Goal: Task Accomplishment & Management: Use online tool/utility

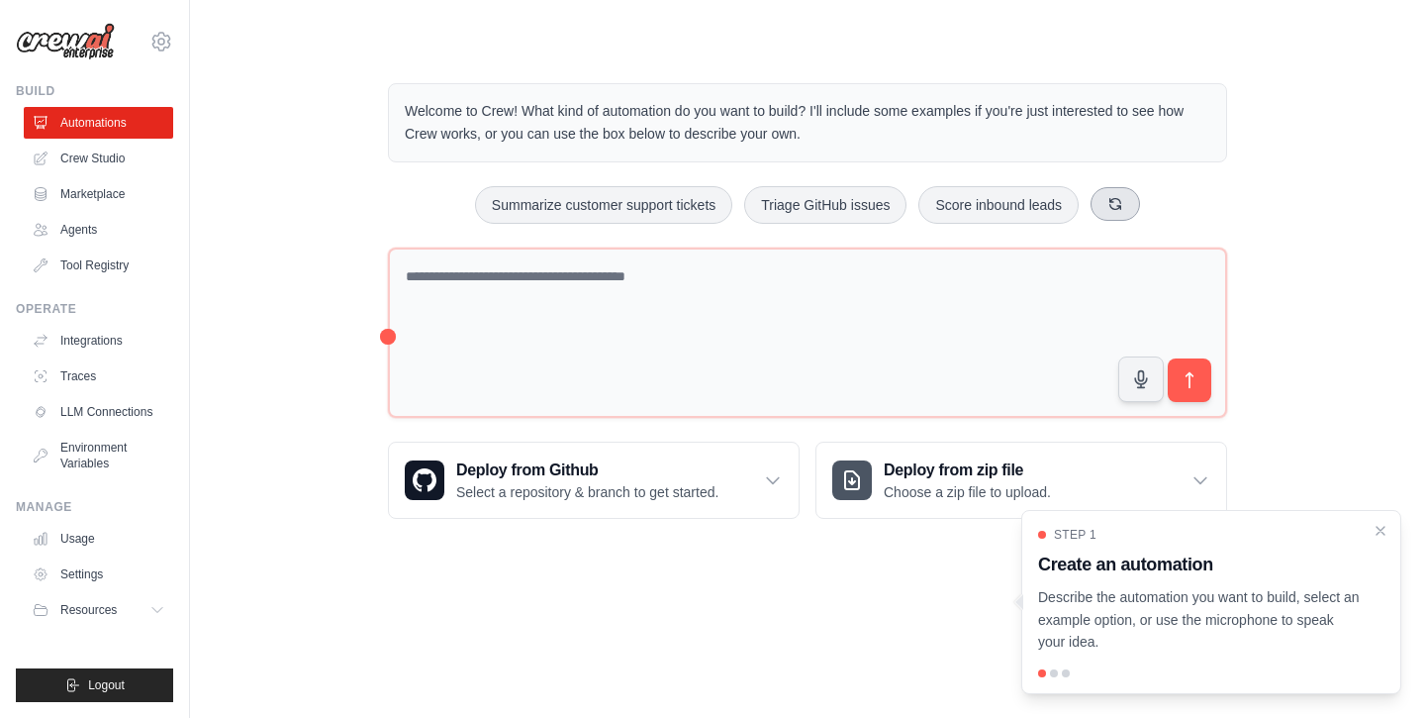
click at [1118, 194] on button at bounding box center [1115, 204] width 49 height 34
click at [1118, 194] on button at bounding box center [1140, 204] width 49 height 34
click at [1162, 204] on button at bounding box center [1153, 204] width 49 height 34
click at [1160, 204] on button at bounding box center [1148, 204] width 49 height 34
click at [1160, 203] on div "Analyze customer feedback Monitor website uptime Generate weekly reports" at bounding box center [807, 205] width 839 height 38
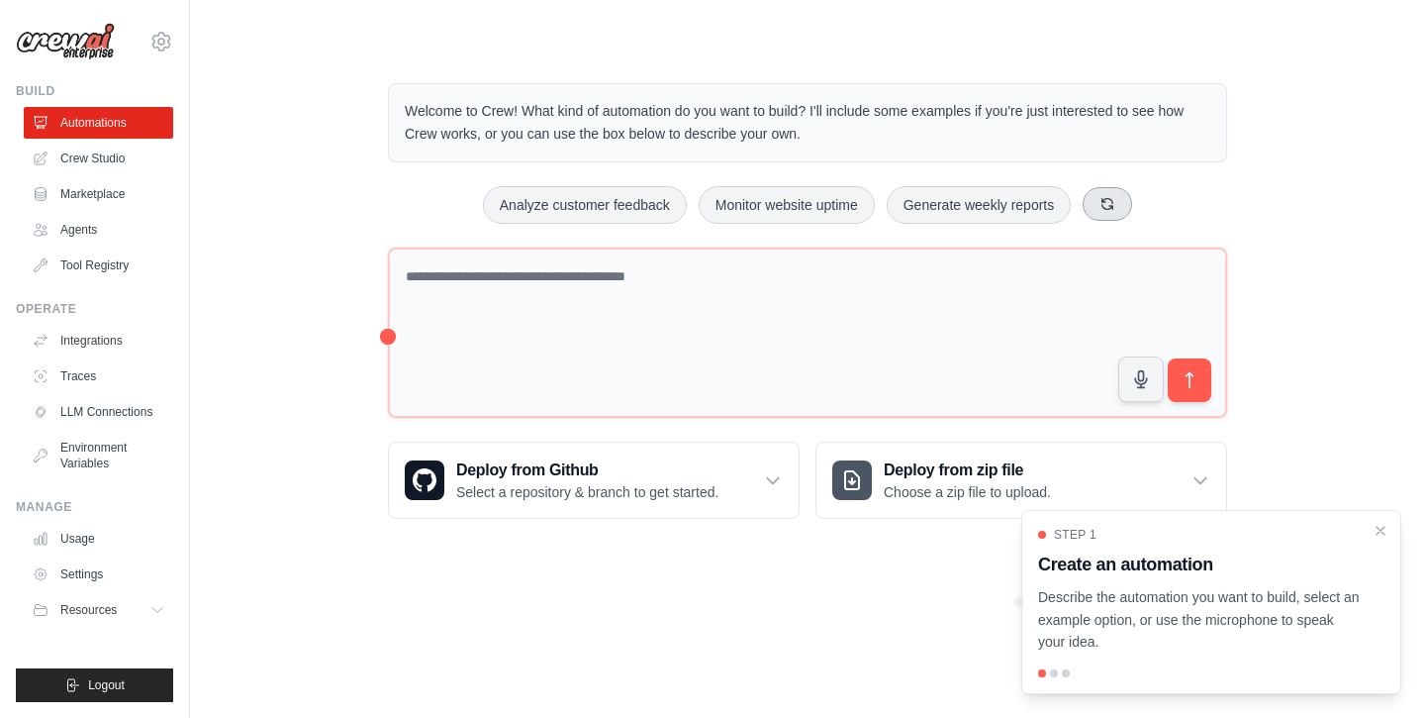
click at [1117, 203] on button at bounding box center [1107, 204] width 49 height 34
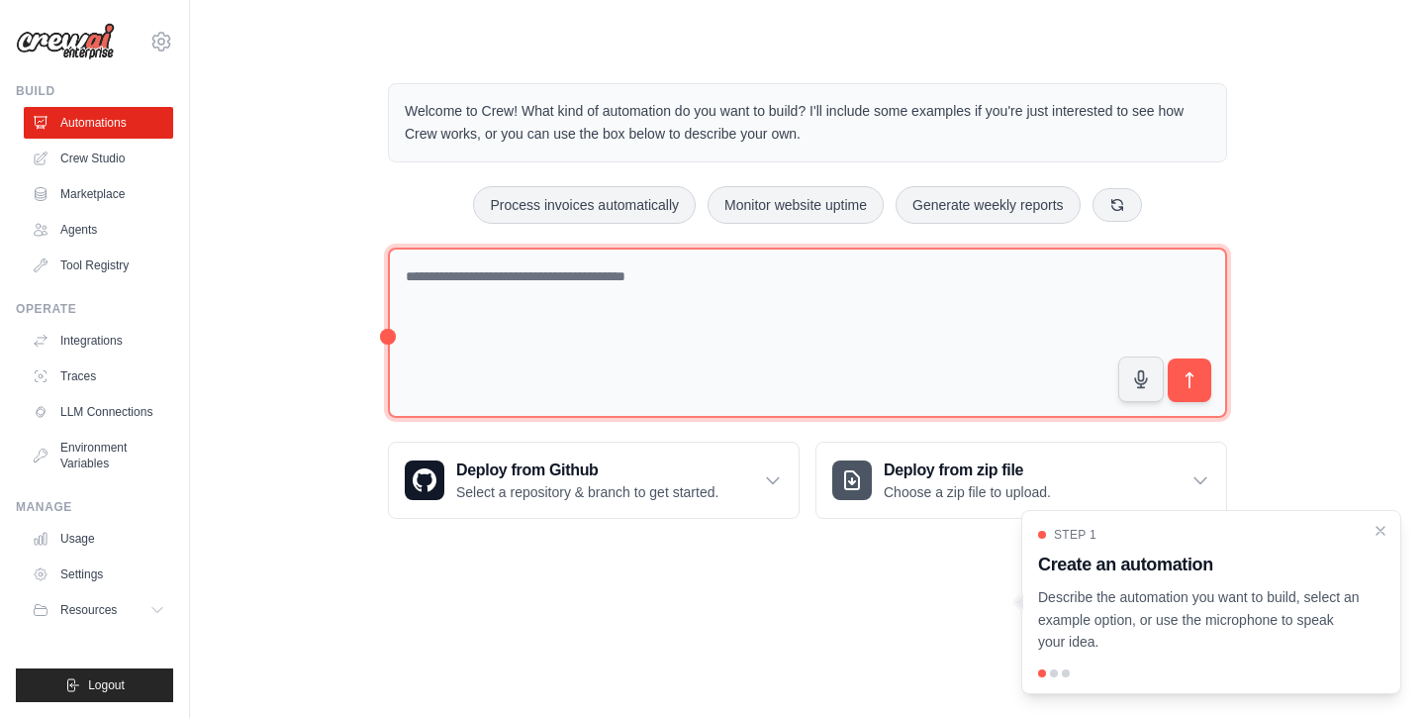
click at [509, 298] on textarea at bounding box center [807, 332] width 839 height 171
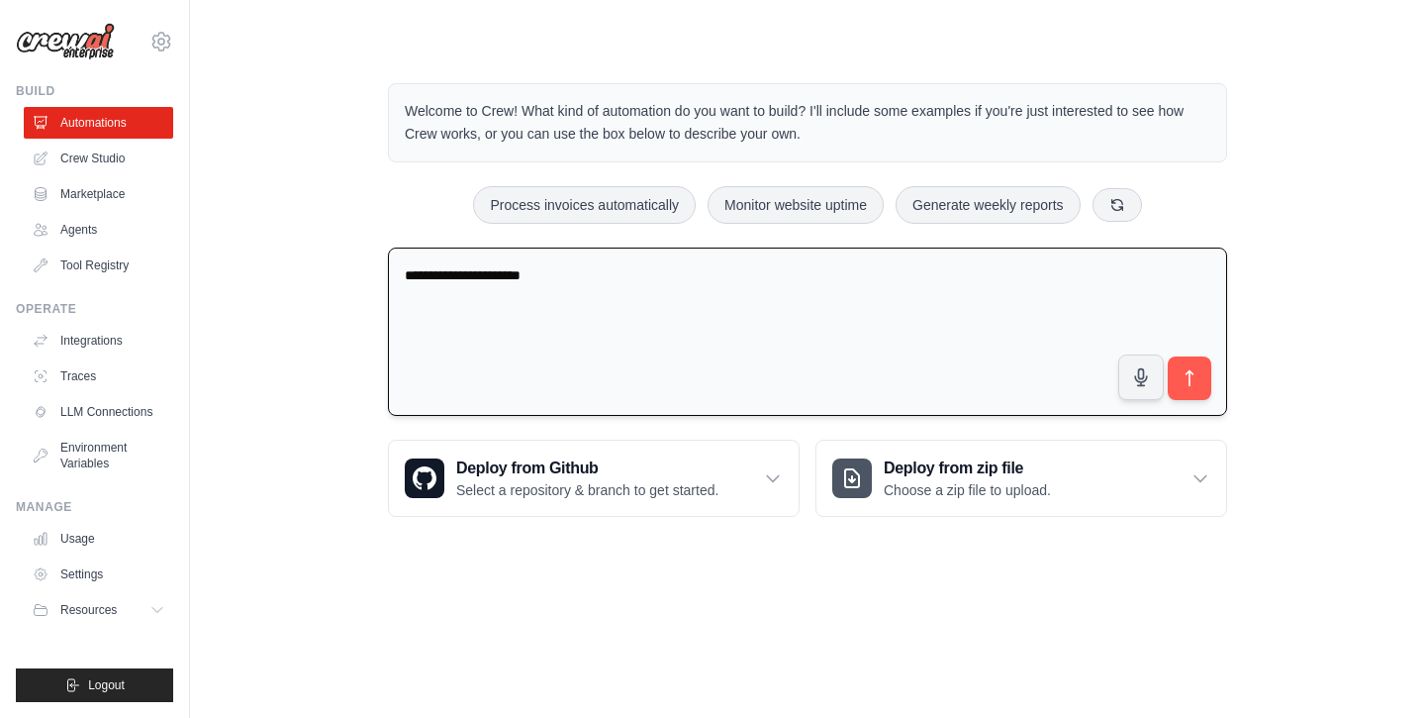
type textarea "**********"
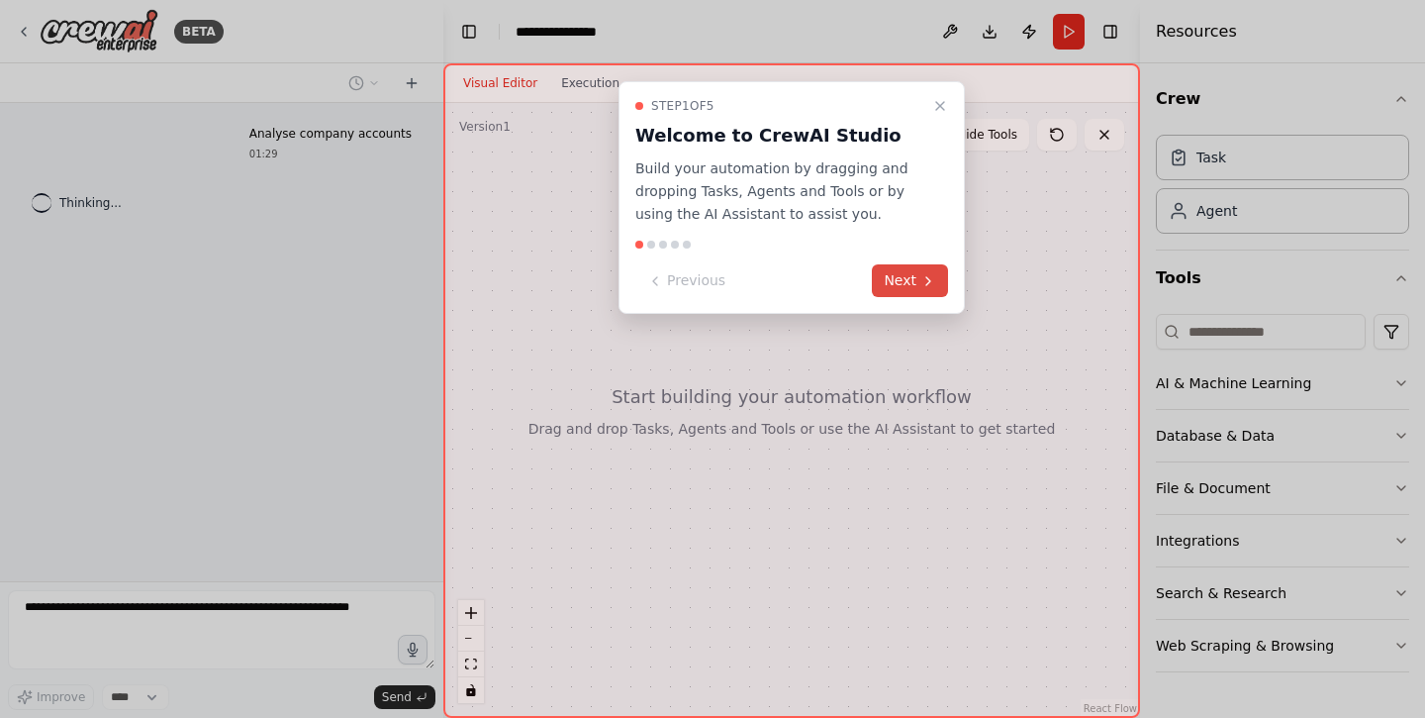
click at [905, 268] on button "Next" at bounding box center [910, 280] width 76 height 33
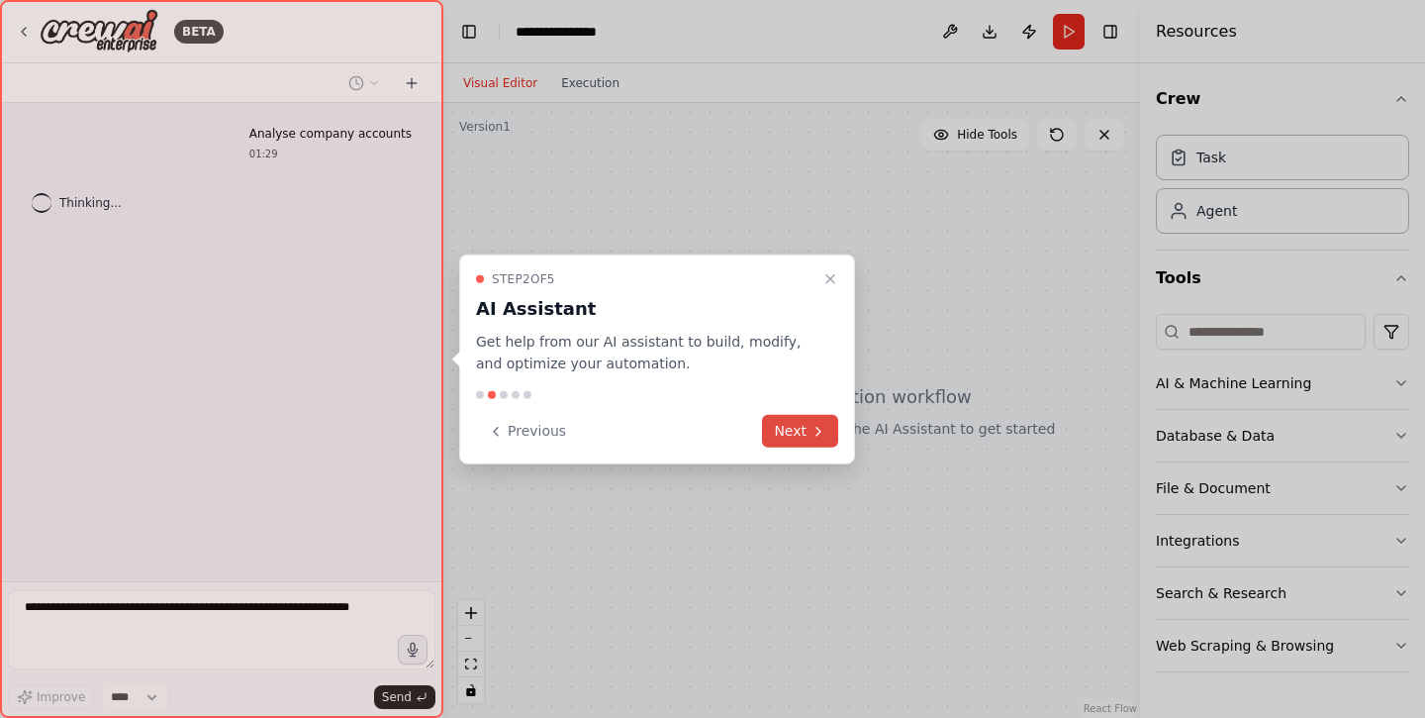
click at [824, 429] on icon at bounding box center [819, 431] width 16 height 16
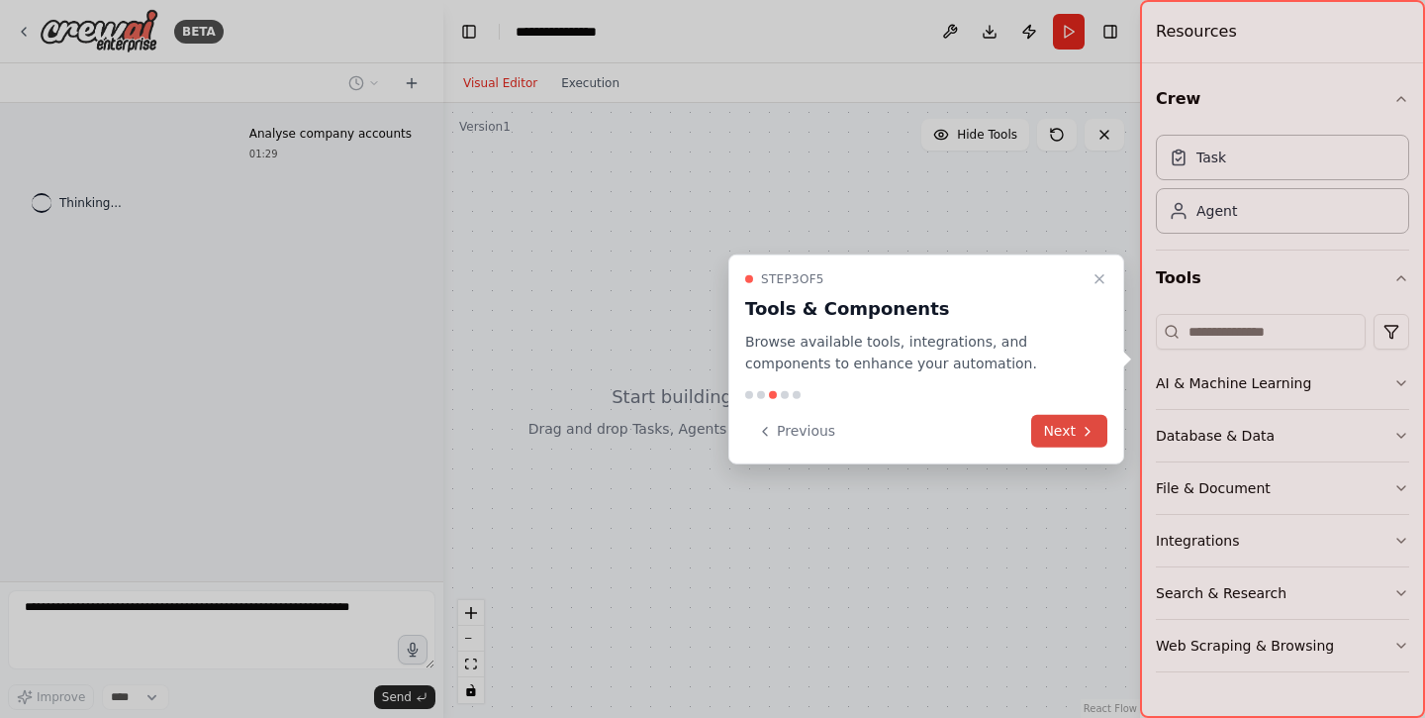
click at [1039, 439] on button "Next" at bounding box center [1069, 431] width 76 height 33
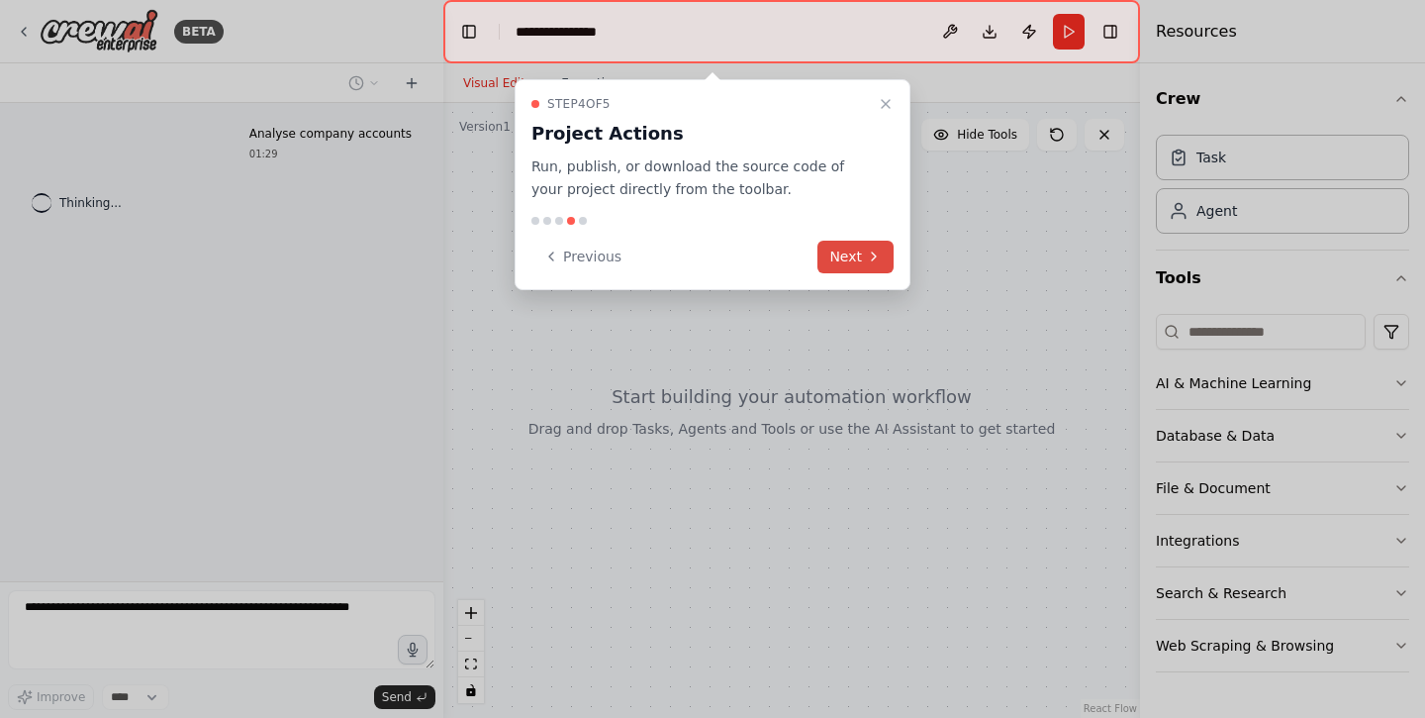
click at [842, 264] on button "Next" at bounding box center [856, 257] width 76 height 33
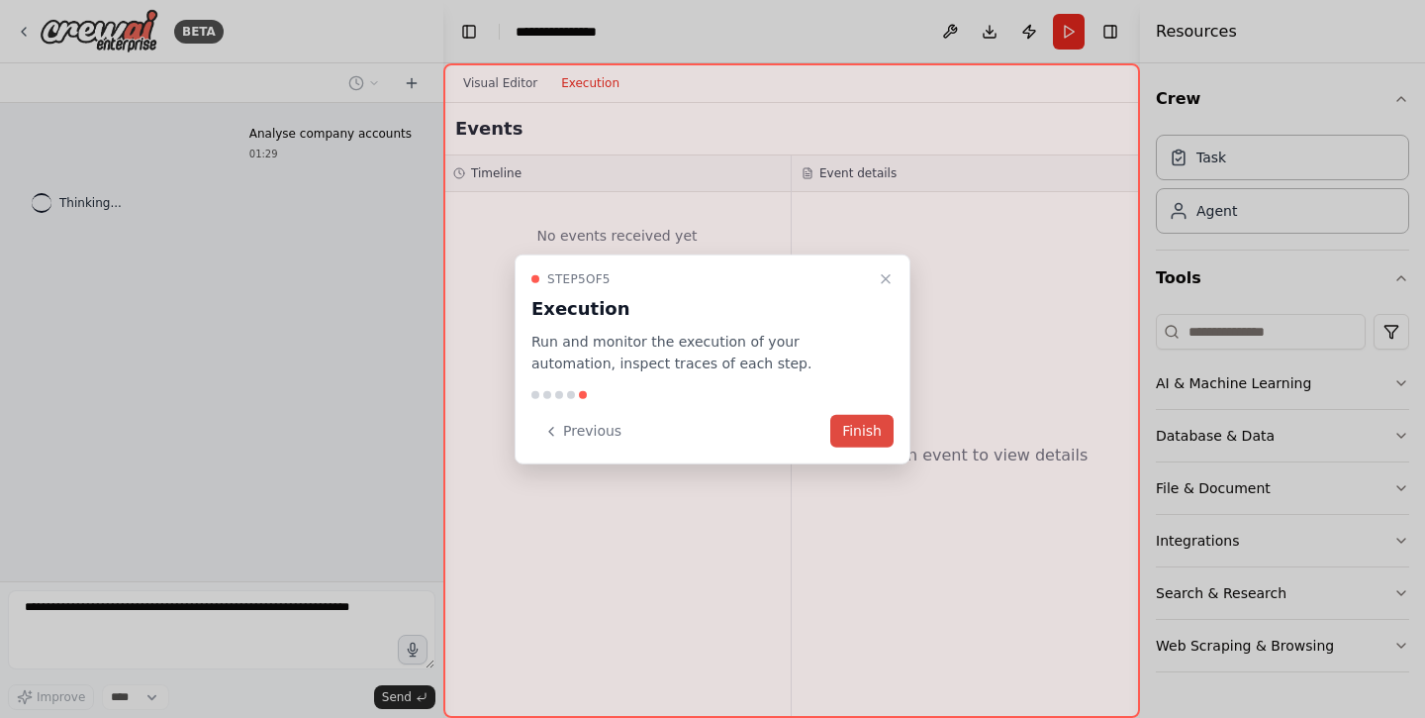
click at [868, 429] on button "Finish" at bounding box center [862, 431] width 63 height 33
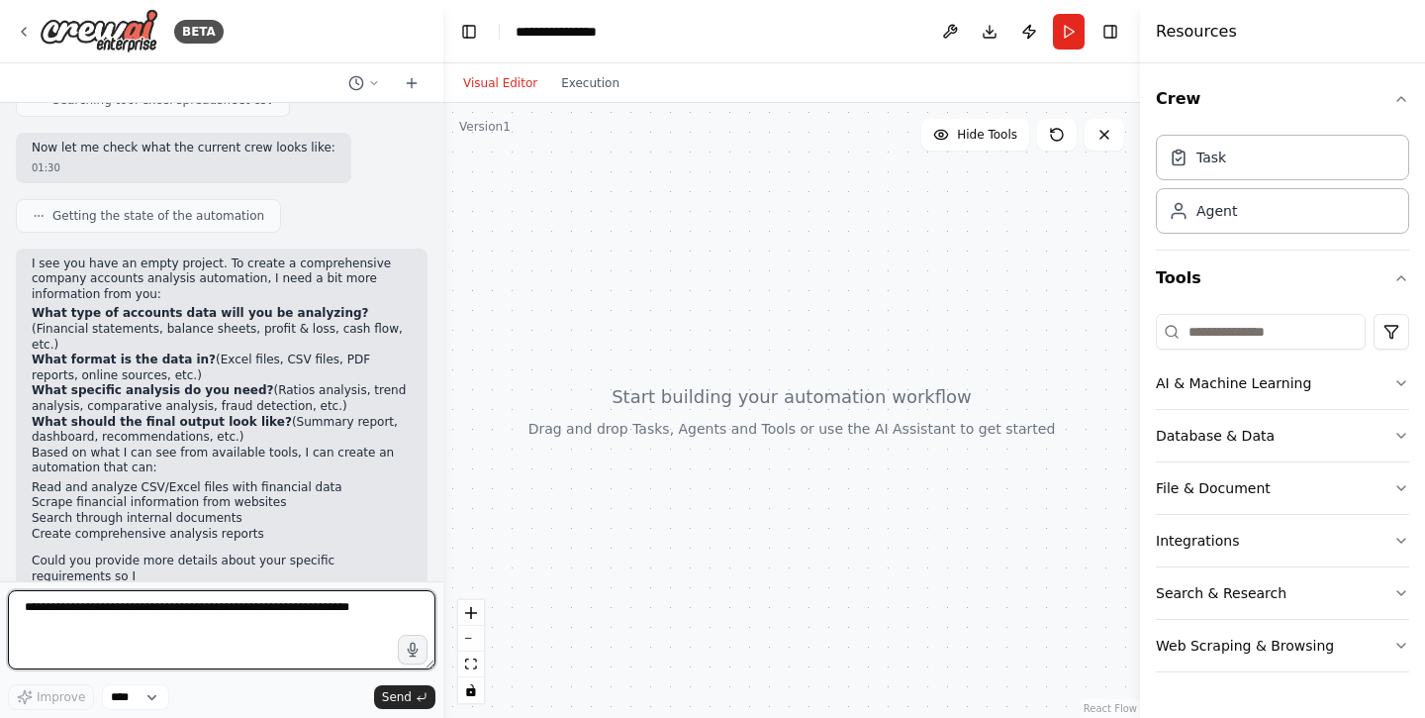
scroll to position [414, 0]
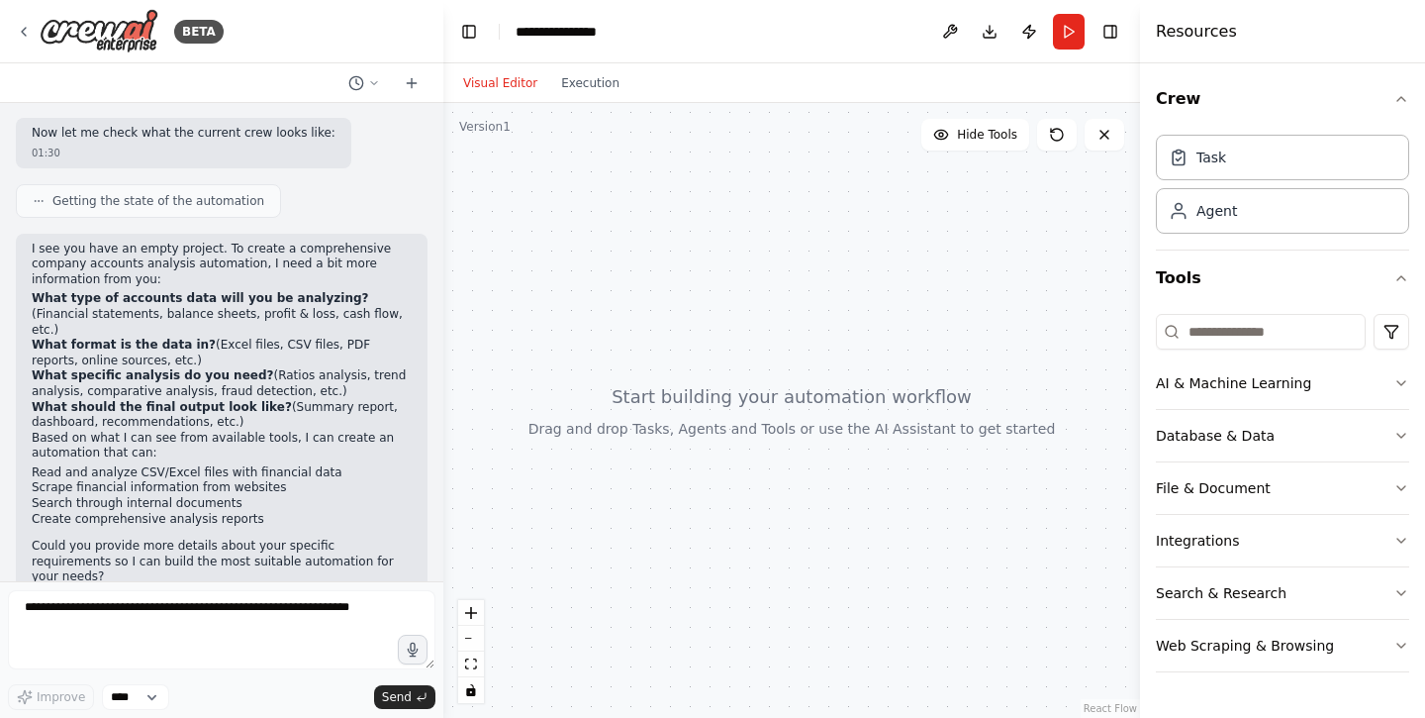
click at [34, 465] on li "Read and analyze CSV/Excel files with financial data" at bounding box center [222, 473] width 380 height 16
drag, startPoint x: 32, startPoint y: 459, endPoint x: 261, endPoint y: 493, distance: 232.1
click at [261, 493] on ul "Read and analyze CSV/Excel files with financial data Scrape financial informati…" at bounding box center [222, 495] width 380 height 61
copy ul "Scrape financial information from websites Search through internal documents Cr…"
click at [224, 605] on textarea at bounding box center [222, 629] width 428 height 79
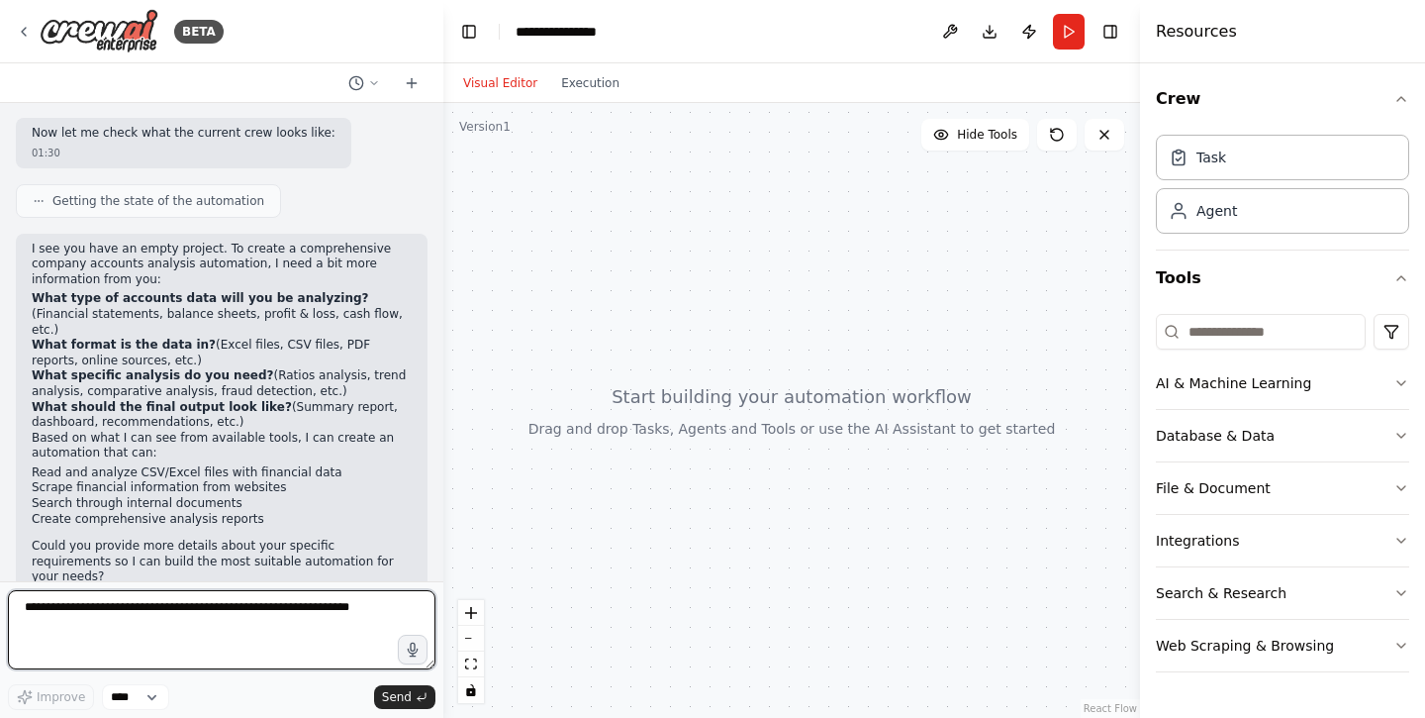
paste textarea "**********"
drag, startPoint x: 236, startPoint y: 624, endPoint x: 25, endPoint y: 626, distance: 210.9
click at [25, 626] on textarea "**********" at bounding box center [222, 629] width 428 height 79
type textarea "**********"
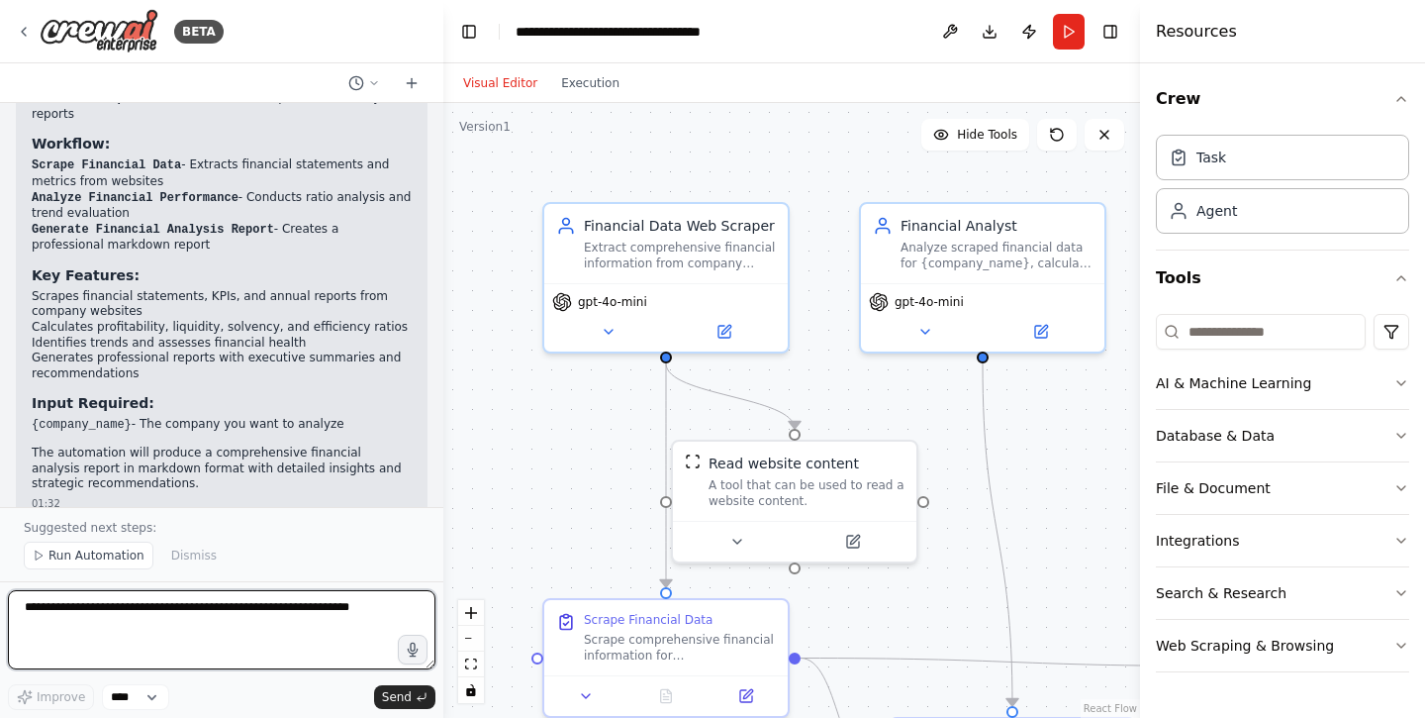
scroll to position [1928, 0]
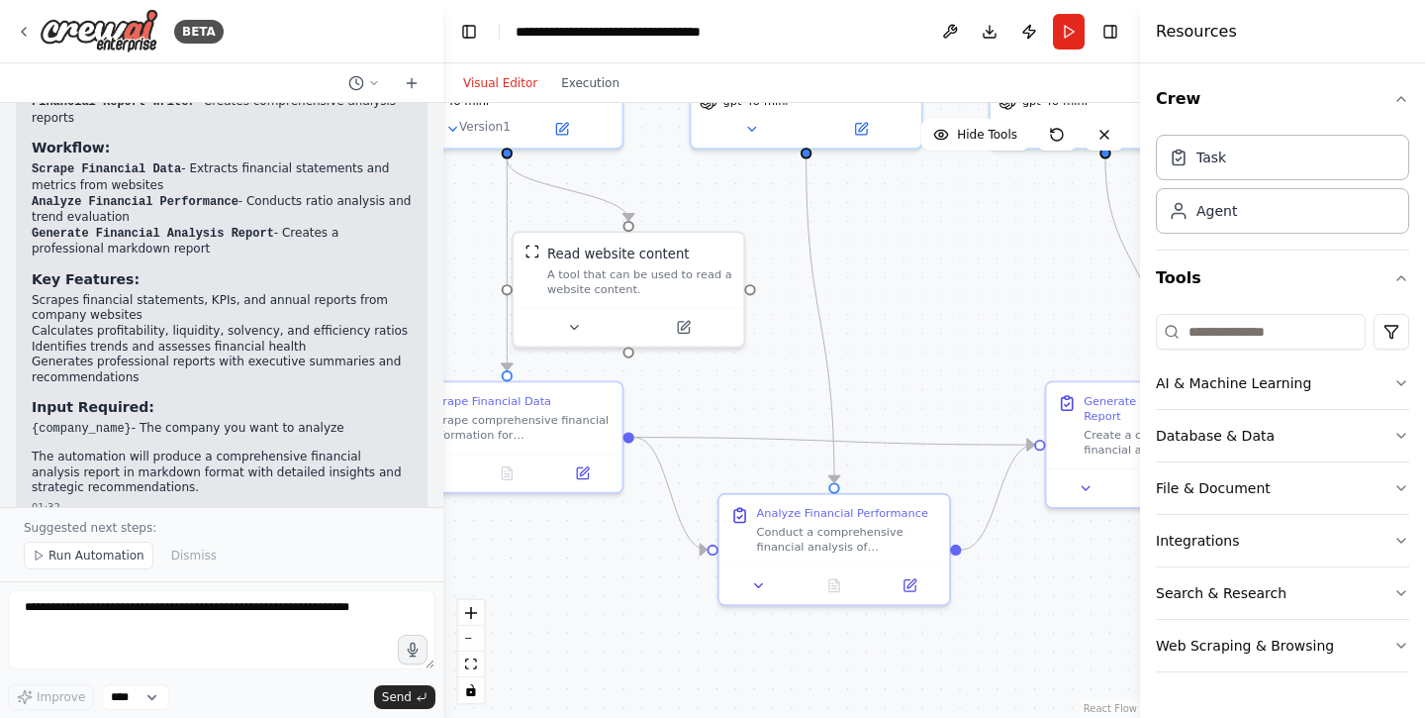
drag, startPoint x: 976, startPoint y: 502, endPoint x: 806, endPoint y: 295, distance: 267.9
click at [806, 295] on div ".deletable-edge-delete-btn { width: 20px; height: 20px; border: 0px solid #ffff…" at bounding box center [791, 410] width 697 height 615
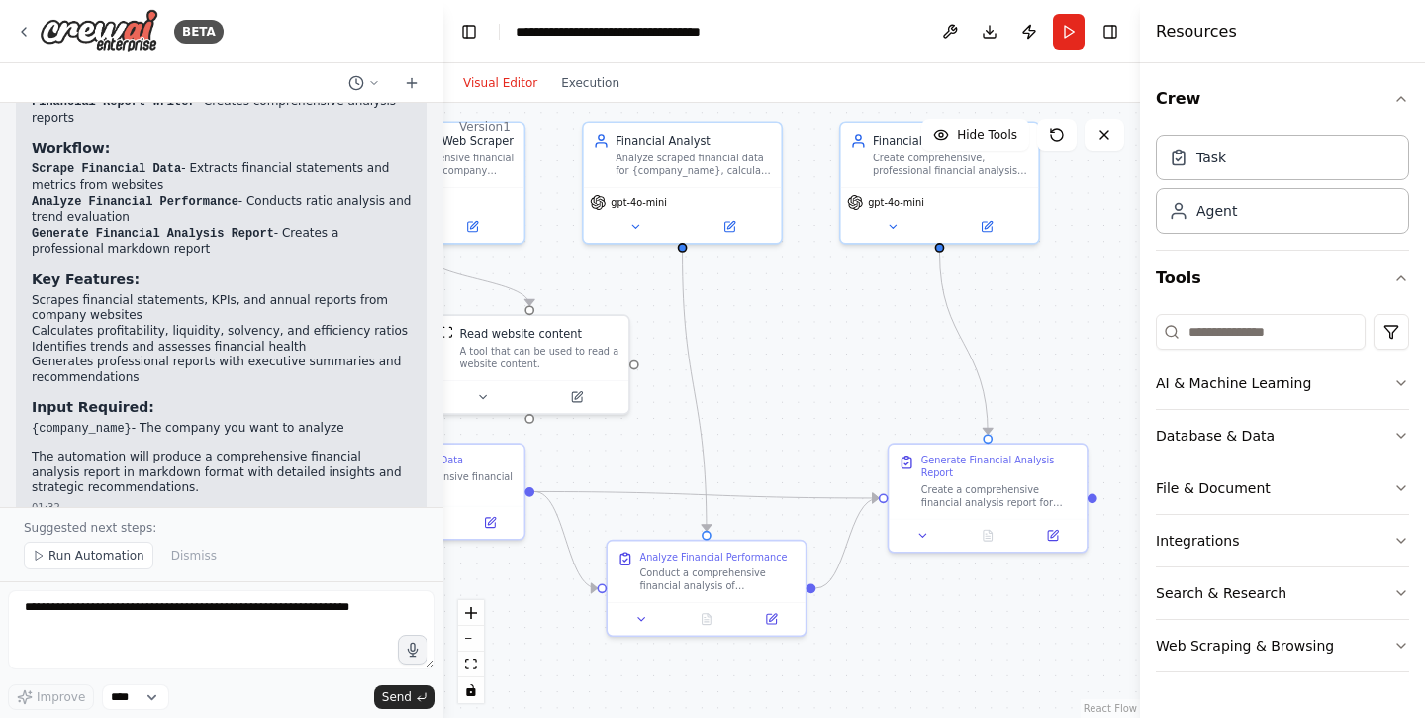
drag, startPoint x: 933, startPoint y: 318, endPoint x: 800, endPoint y: 405, distance: 158.7
click at [800, 405] on div ".deletable-edge-delete-btn { width: 20px; height: 20px; border: 0px solid #ffff…" at bounding box center [791, 410] width 697 height 615
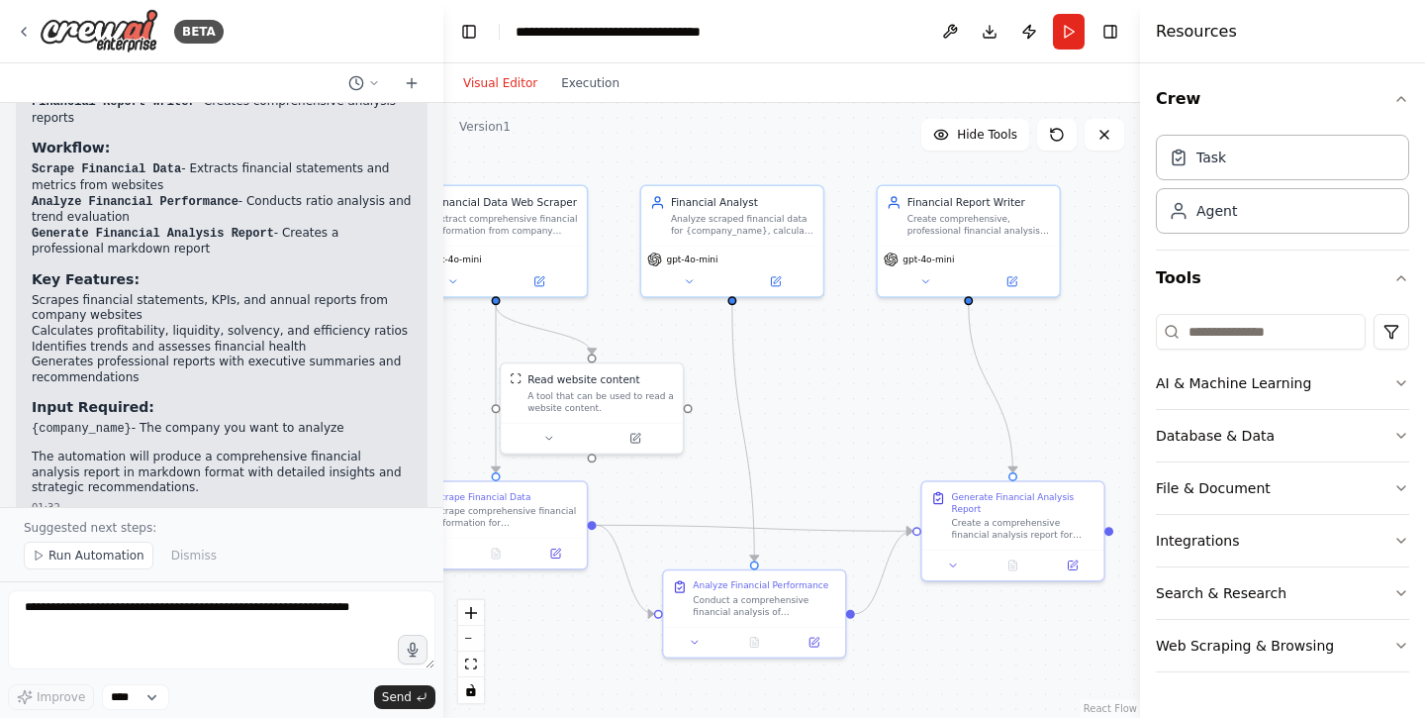
drag, startPoint x: 804, startPoint y: 357, endPoint x: 867, endPoint y: 387, distance: 70.0
click at [867, 387] on div ".deletable-edge-delete-btn { width: 20px; height: 20px; border: 0px solid #ffff…" at bounding box center [791, 410] width 697 height 615
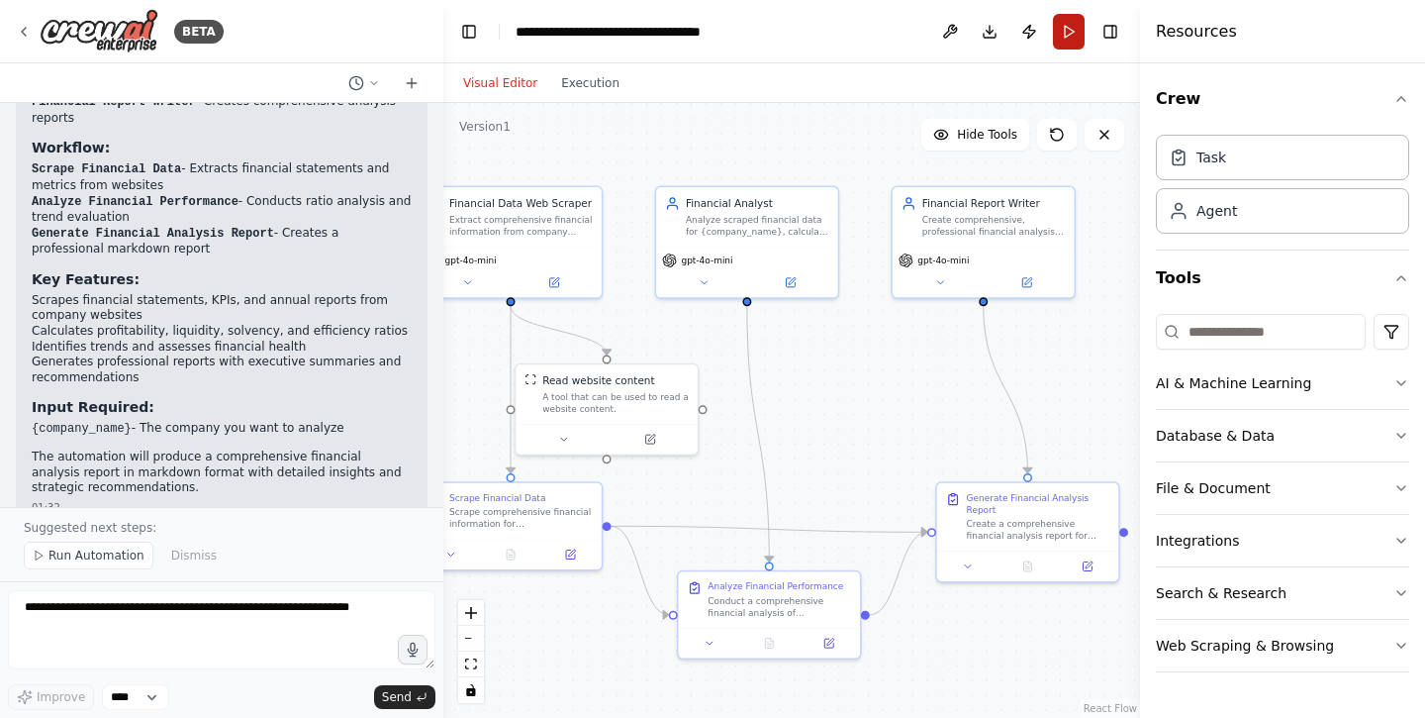
click at [1070, 27] on button "Run" at bounding box center [1069, 32] width 32 height 36
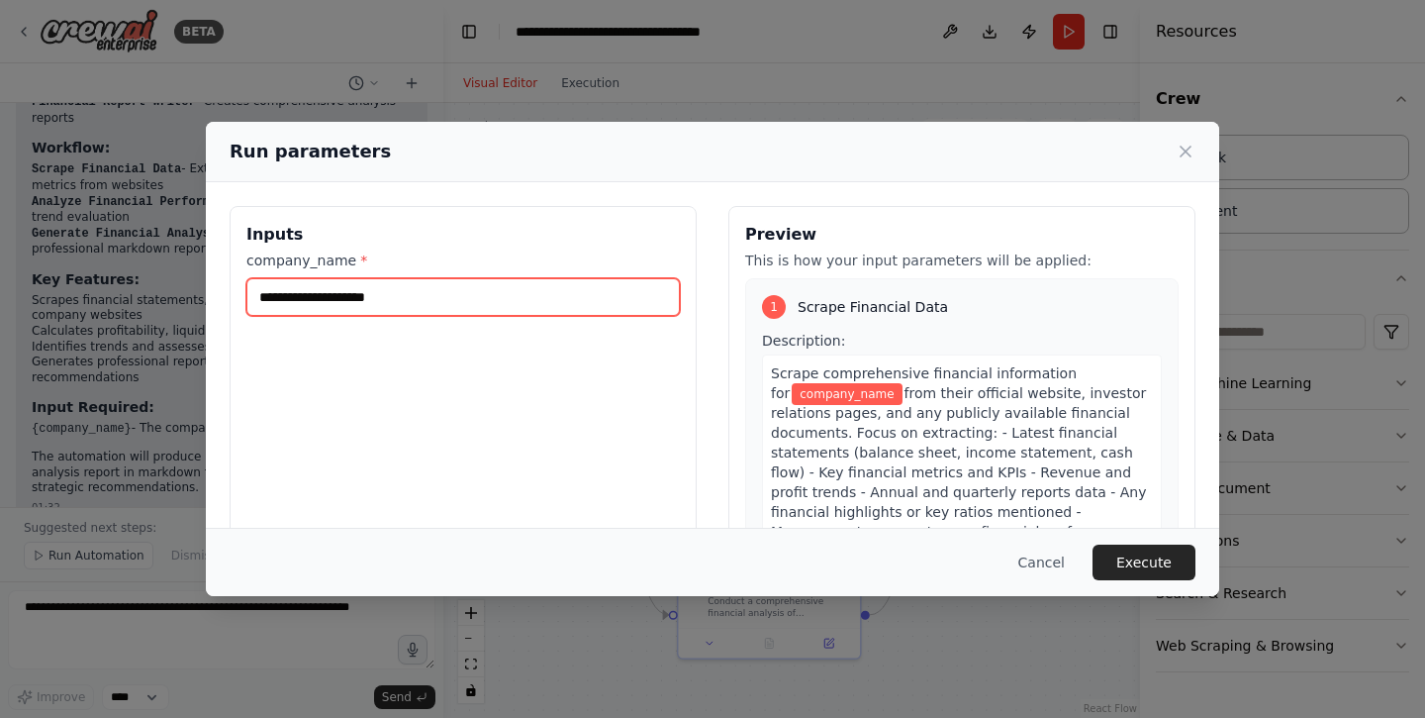
click at [490, 300] on input "company_name *" at bounding box center [463, 297] width 434 height 38
type input "*"
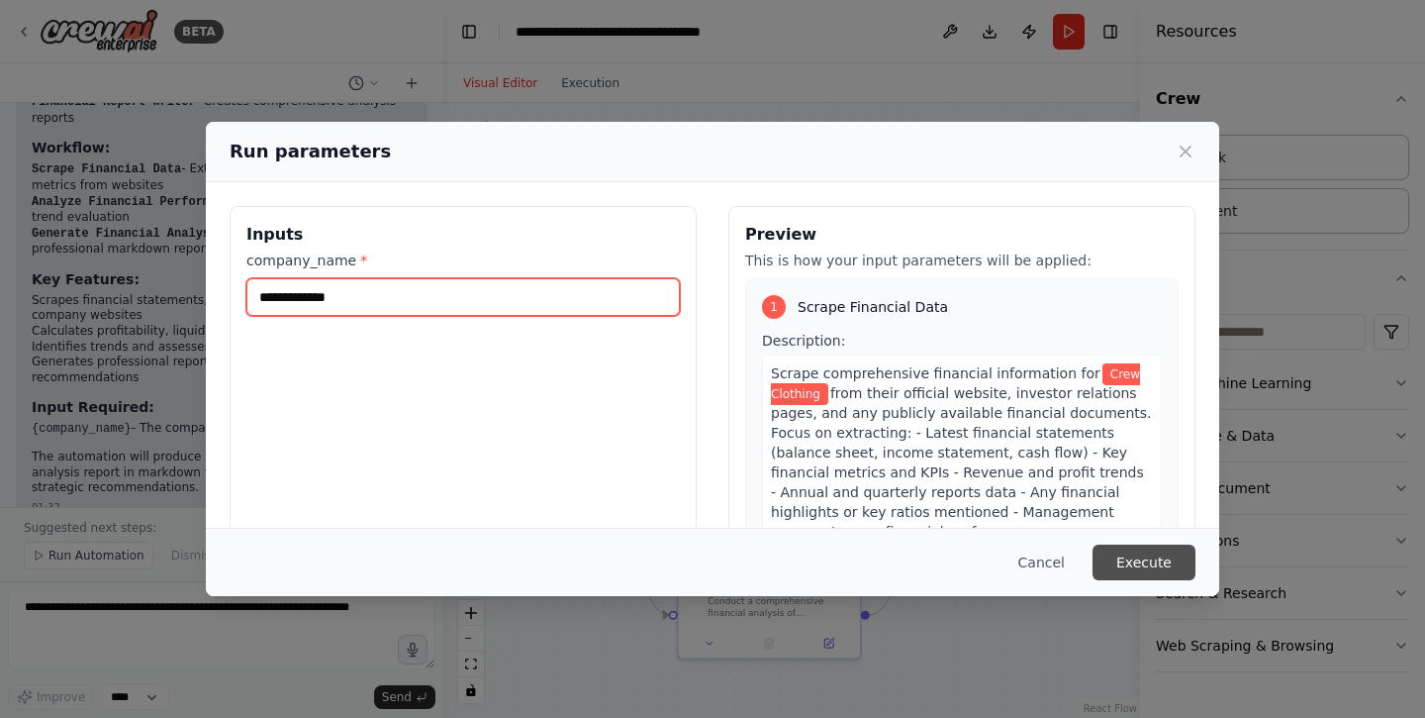
type input "**********"
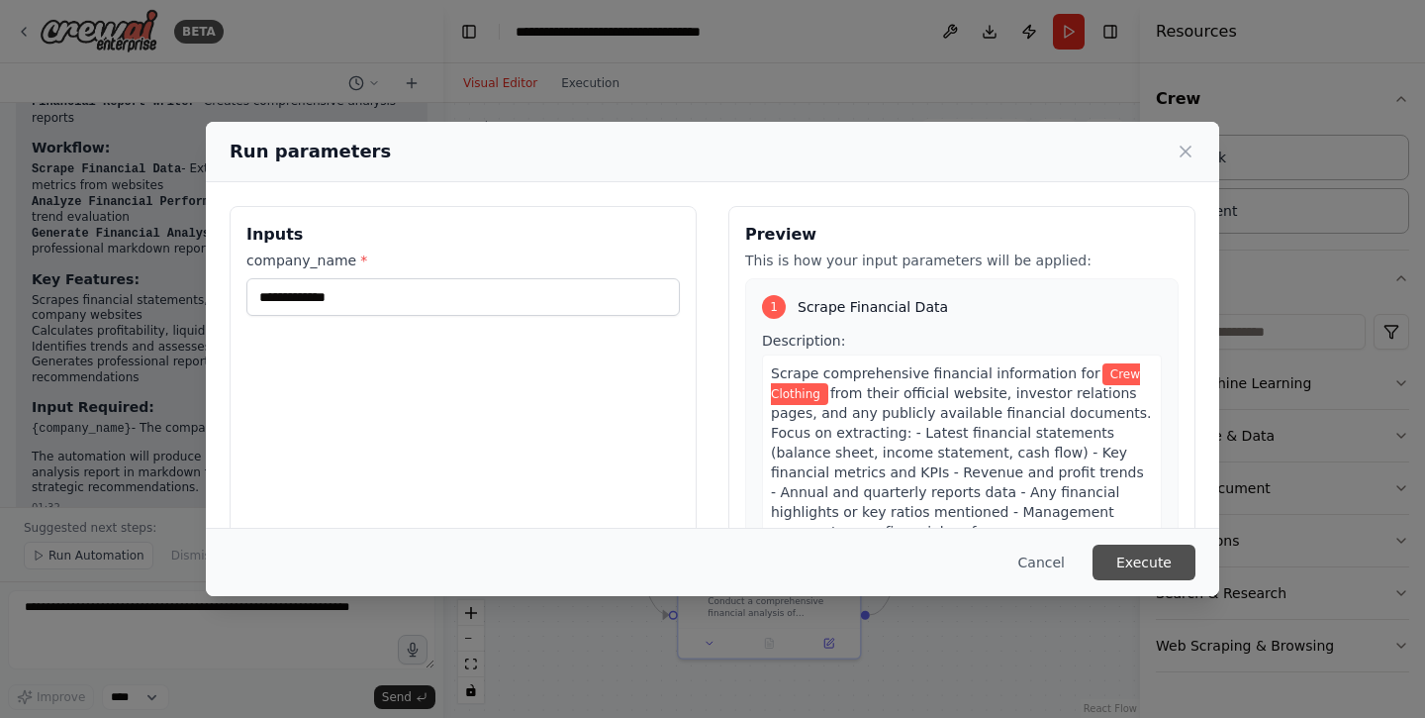
click at [1125, 559] on button "Execute" at bounding box center [1144, 562] width 103 height 36
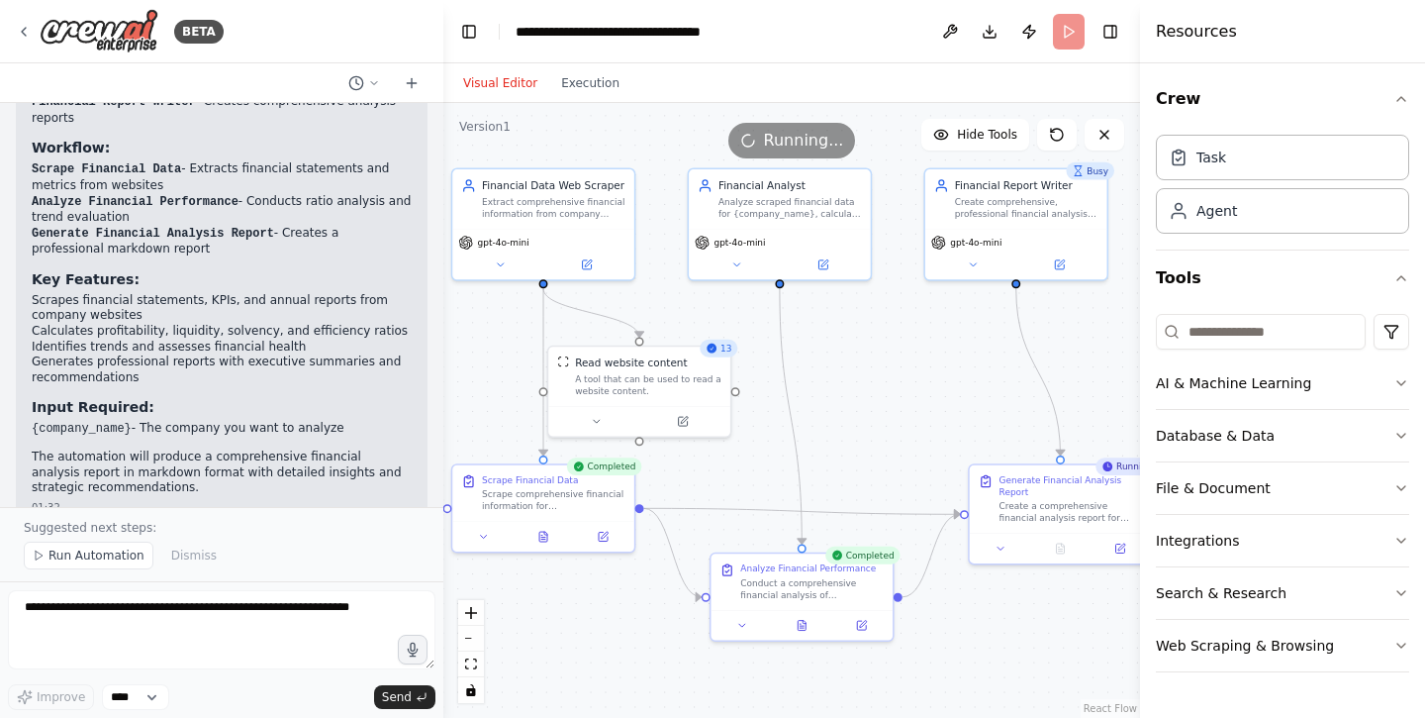
drag, startPoint x: 941, startPoint y: 416, endPoint x: 966, endPoint y: 399, distance: 29.9
click at [966, 399] on div ".deletable-edge-delete-btn { width: 20px; height: 20px; border: 0px solid #ffff…" at bounding box center [791, 410] width 697 height 615
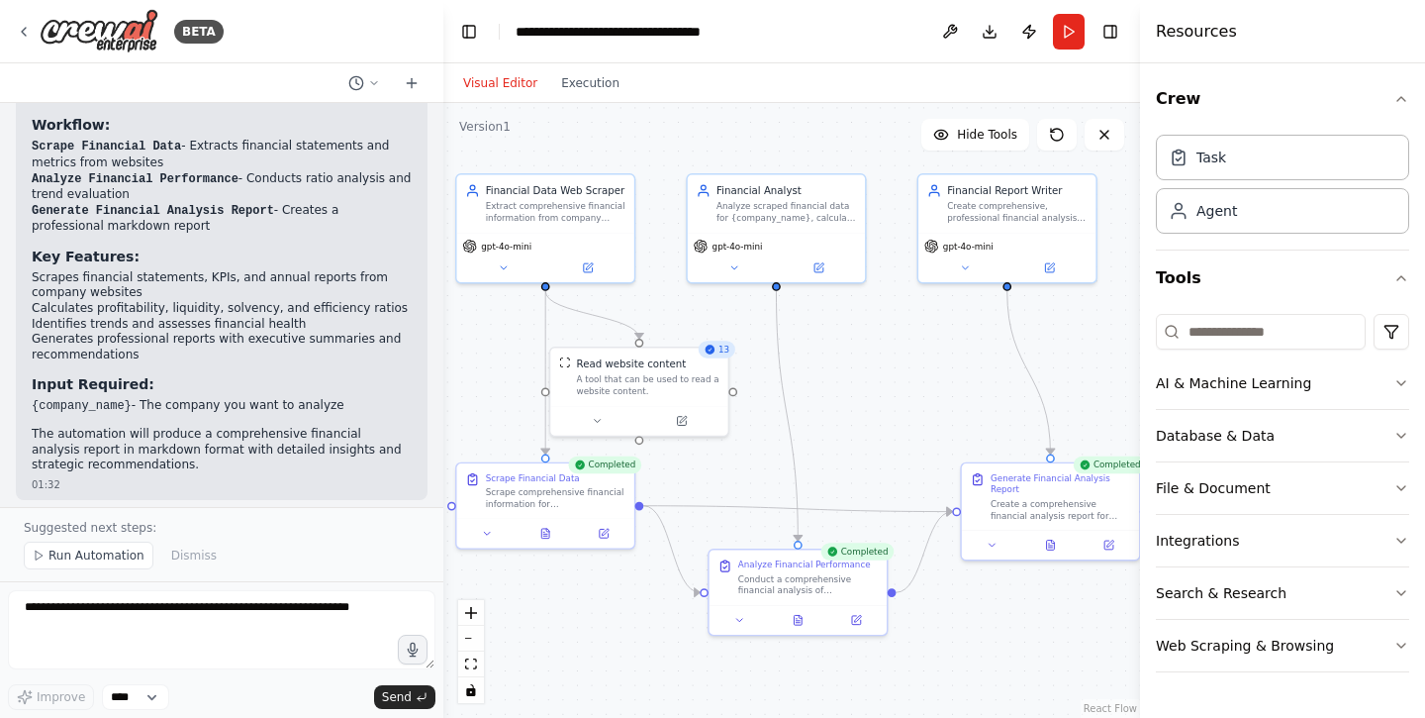
scroll to position [1950, 0]
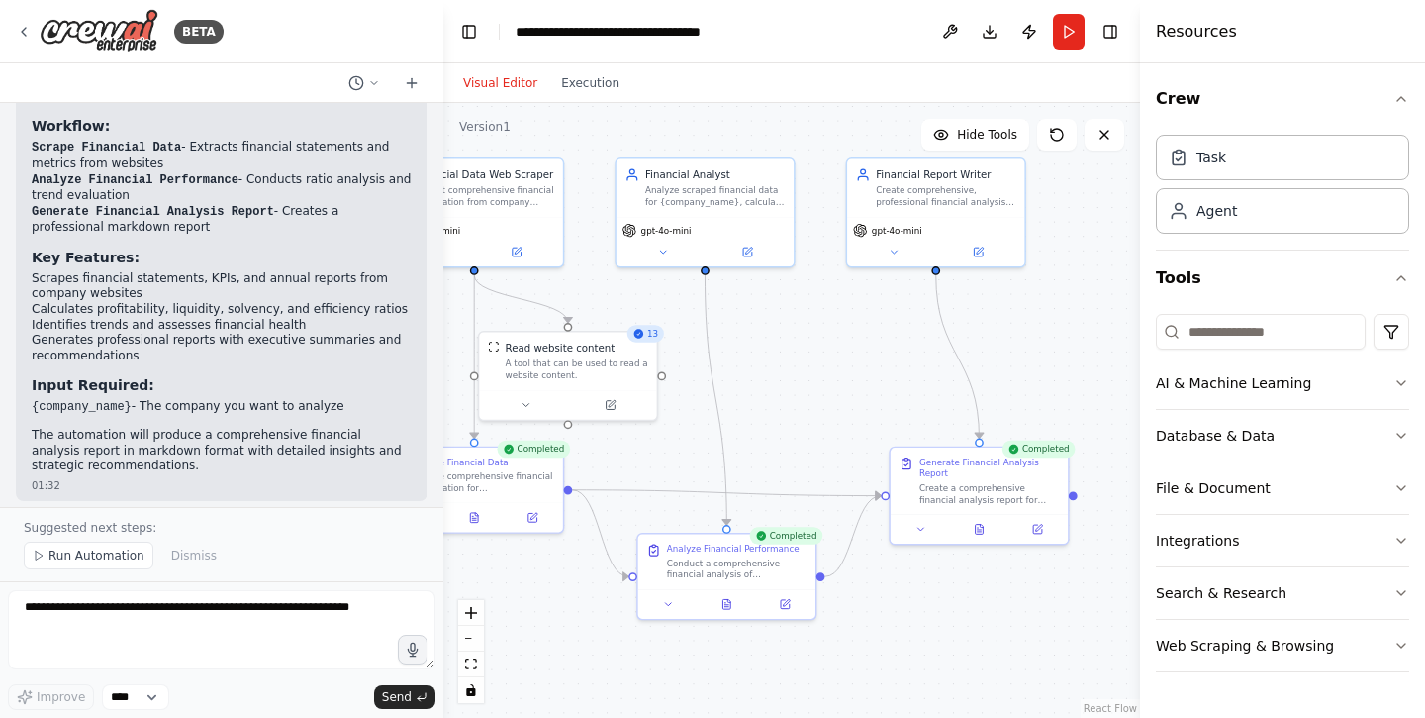
drag, startPoint x: 892, startPoint y: 355, endPoint x: 822, endPoint y: 340, distance: 72.0
click at [822, 340] on div ".deletable-edge-delete-btn { width: 20px; height: 20px; border: 0px solid #ffff…" at bounding box center [791, 410] width 697 height 615
click at [984, 529] on icon at bounding box center [981, 527] width 8 height 10
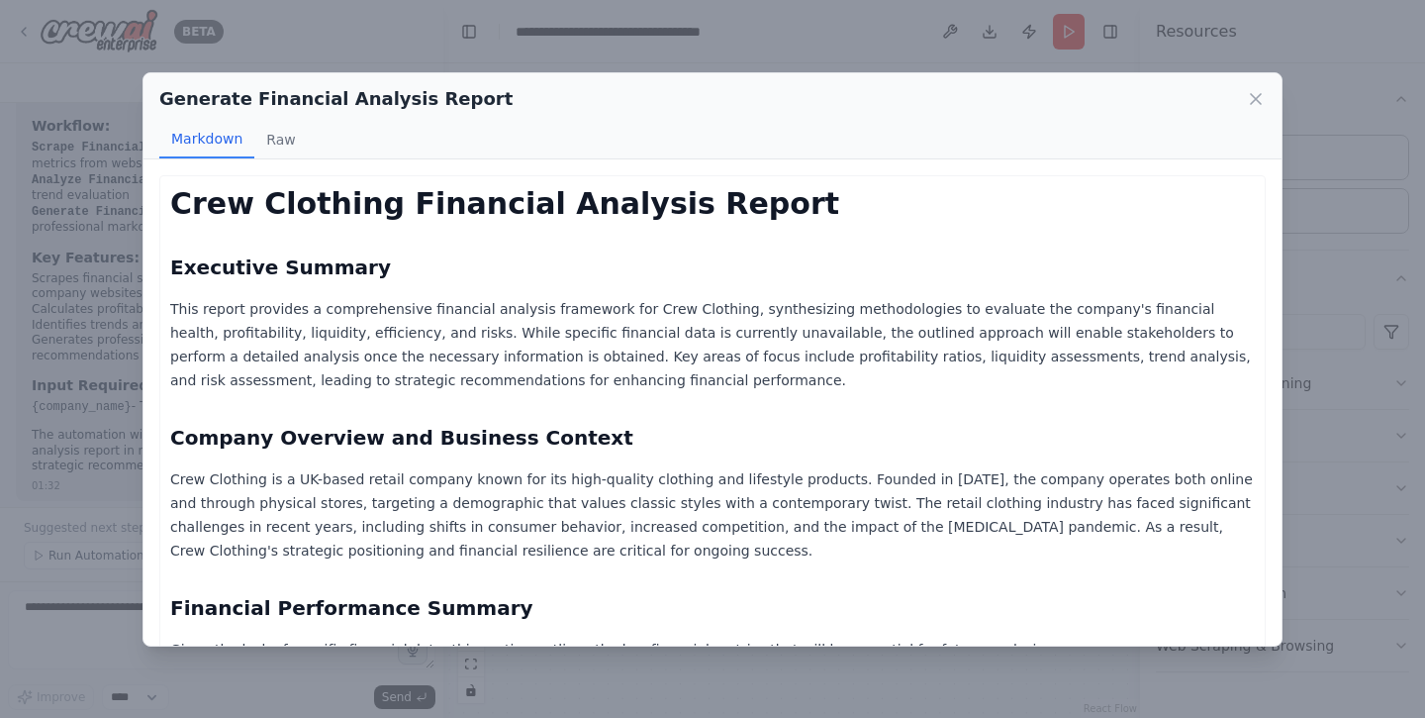
click at [845, 334] on p "This report provides a comprehensive financial analysis framework for Crew Clot…" at bounding box center [712, 344] width 1085 height 95
click at [276, 145] on button "Raw" at bounding box center [280, 140] width 52 height 38
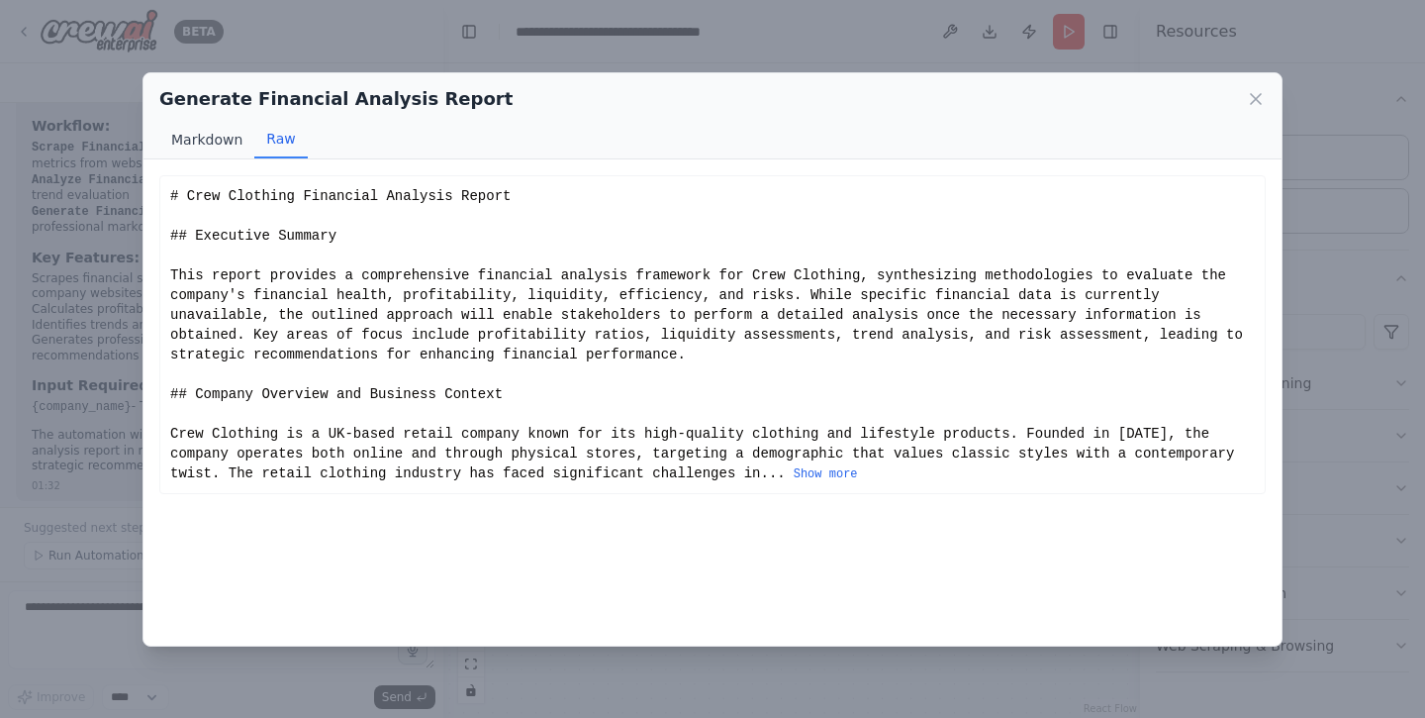
click at [203, 136] on button "Markdown" at bounding box center [206, 140] width 95 height 38
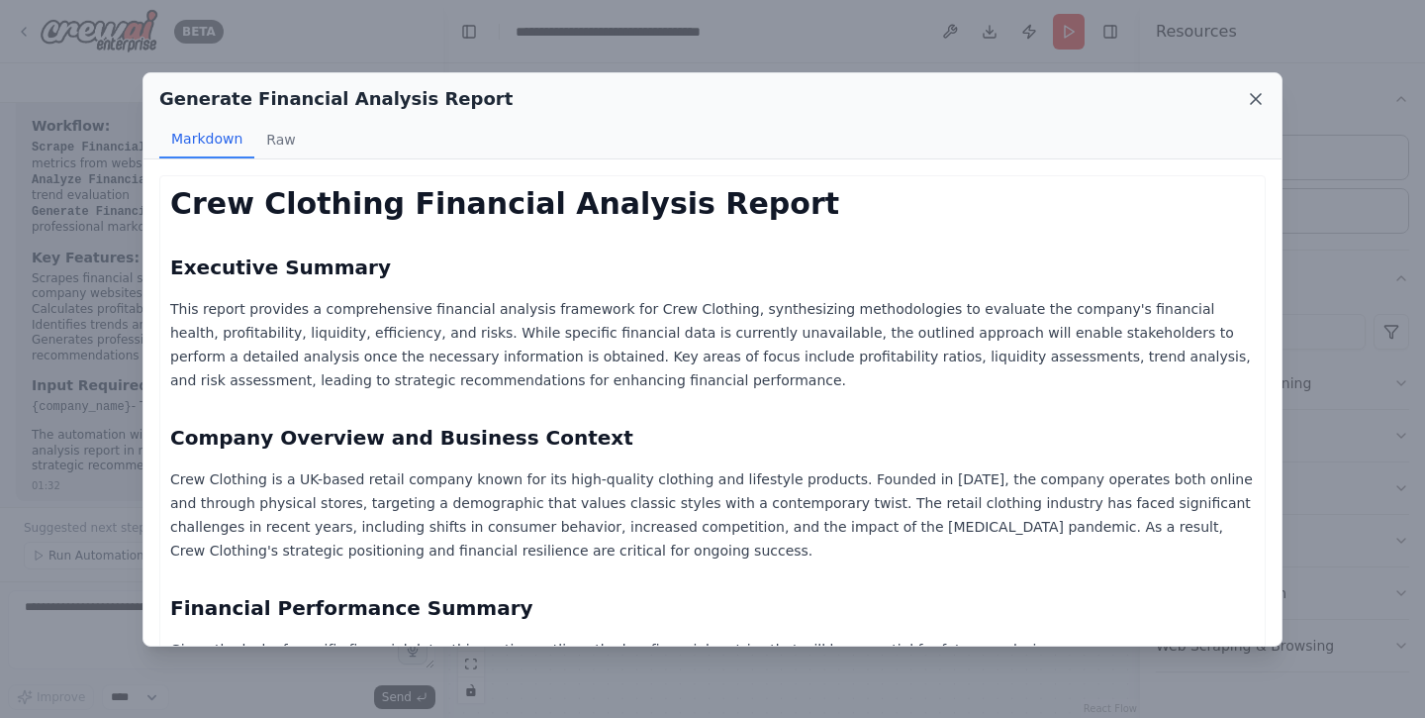
click at [1256, 98] on icon at bounding box center [1256, 99] width 10 height 10
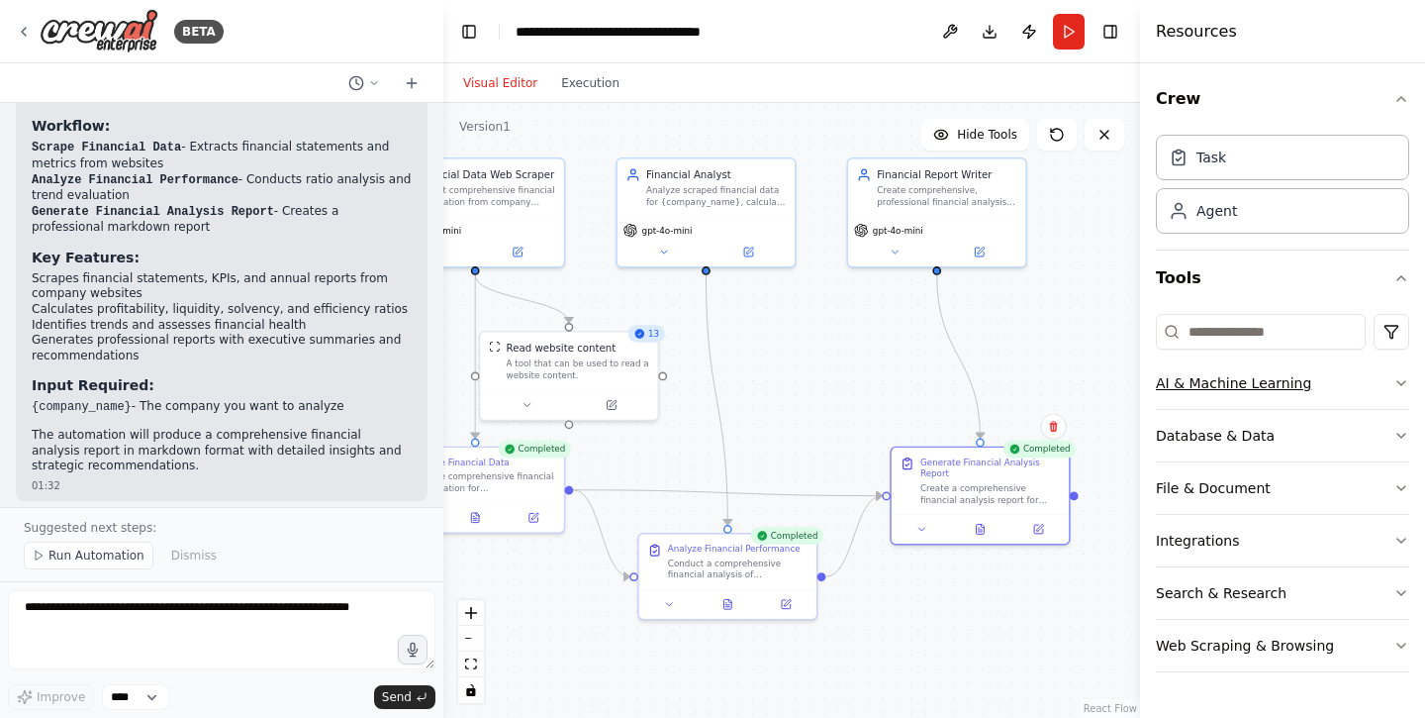
click at [1401, 380] on icon "button" at bounding box center [1402, 383] width 16 height 16
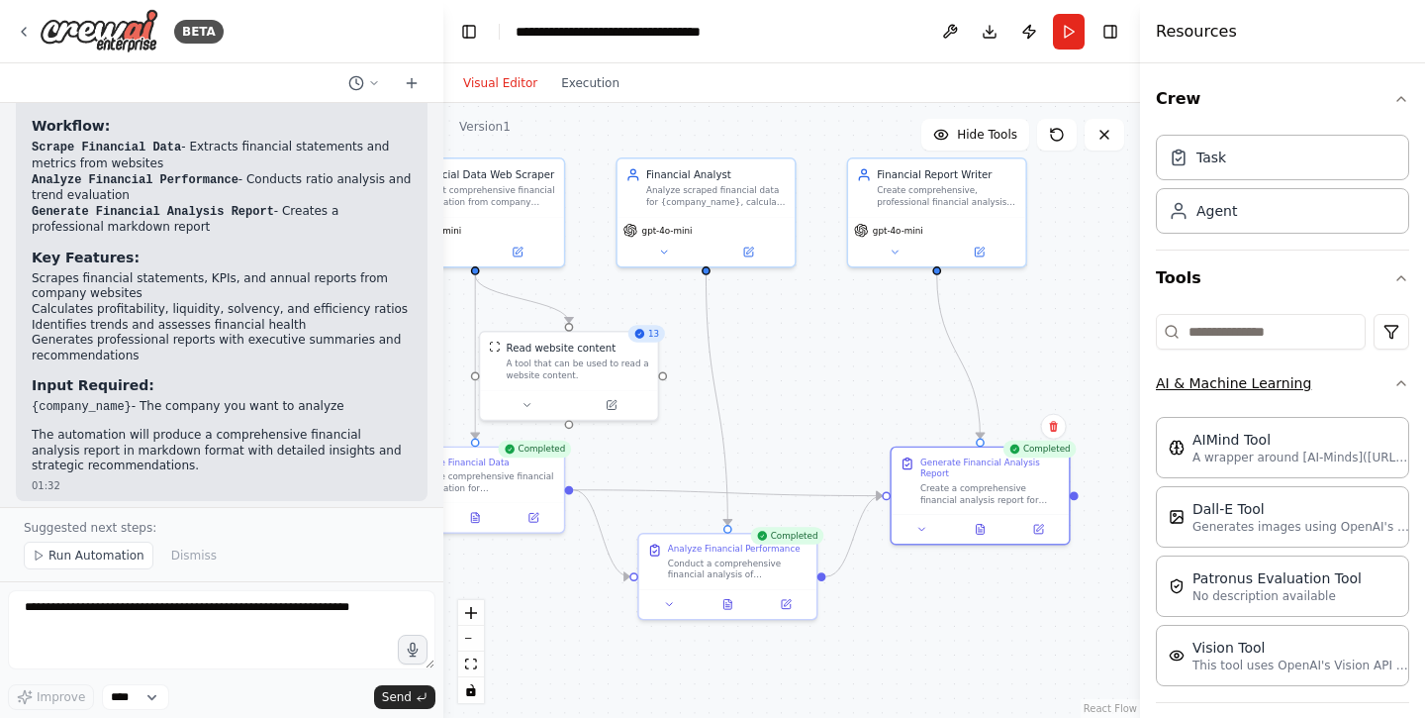
click at [1401, 380] on icon "button" at bounding box center [1402, 383] width 16 height 16
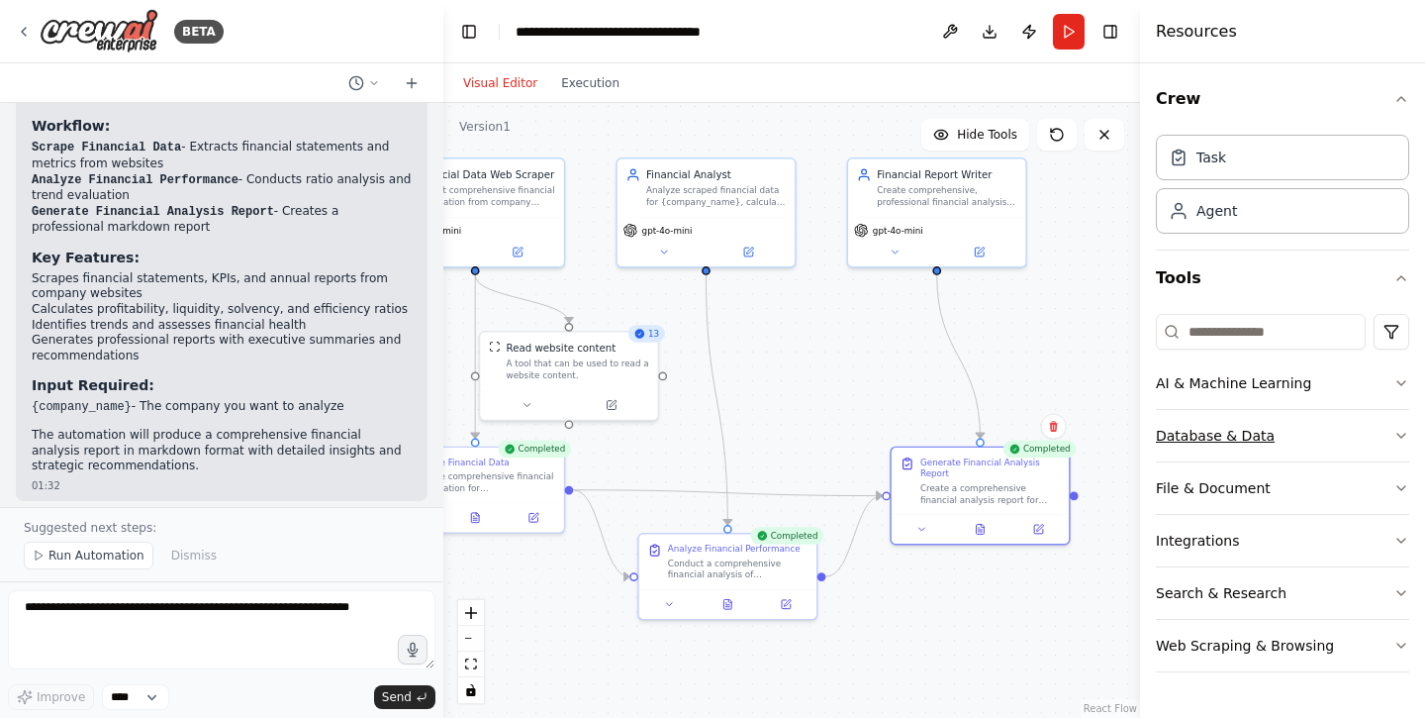
click at [1377, 434] on button "Database & Data" at bounding box center [1282, 435] width 253 height 51
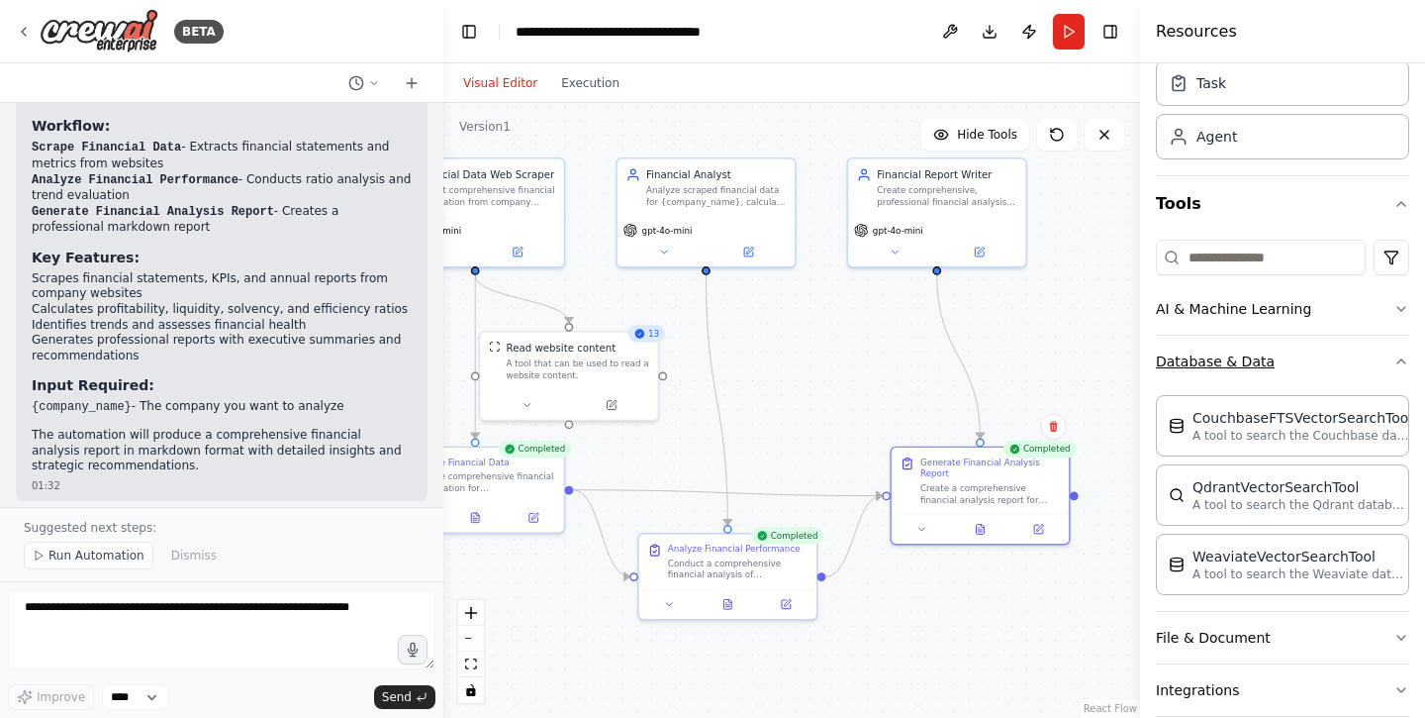
scroll to position [77, 0]
click at [1393, 367] on button "Database & Data" at bounding box center [1282, 358] width 253 height 51
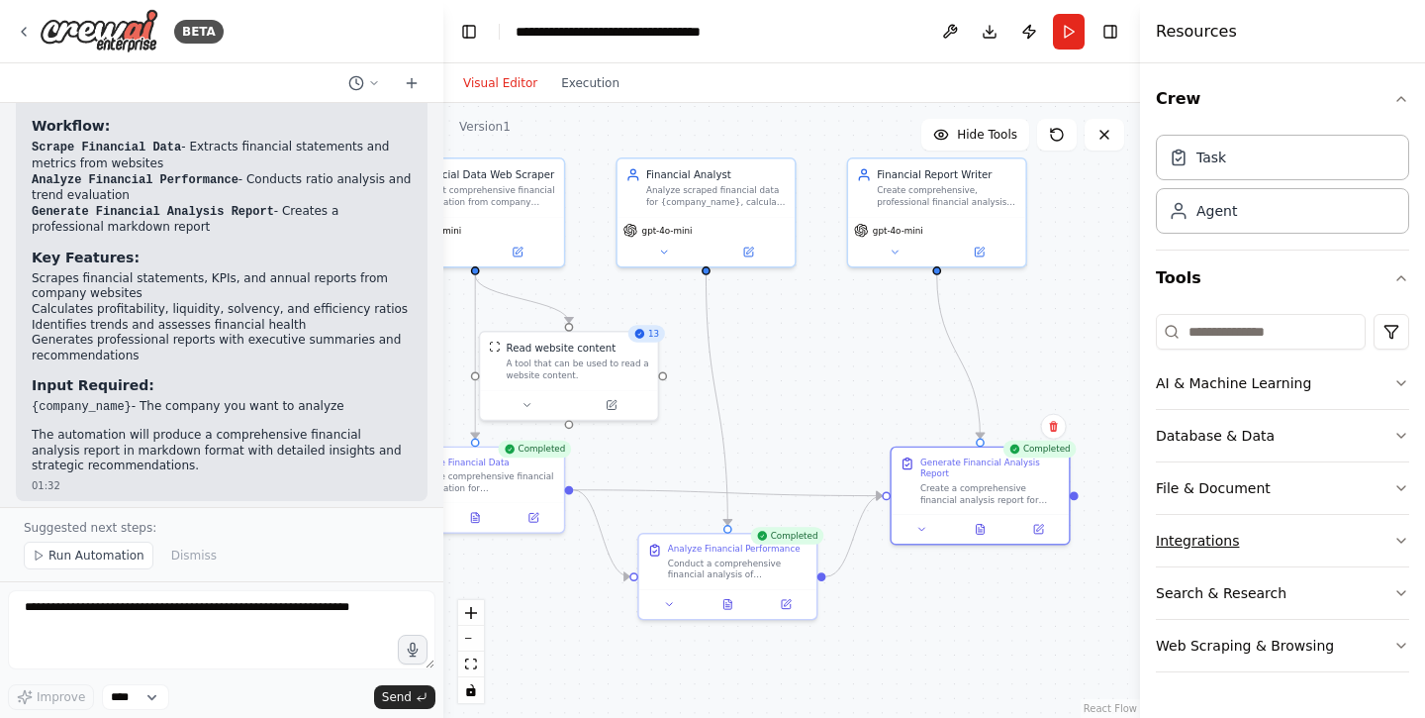
scroll to position [0, 0]
click at [1353, 548] on button "Integrations" at bounding box center [1282, 540] width 253 height 51
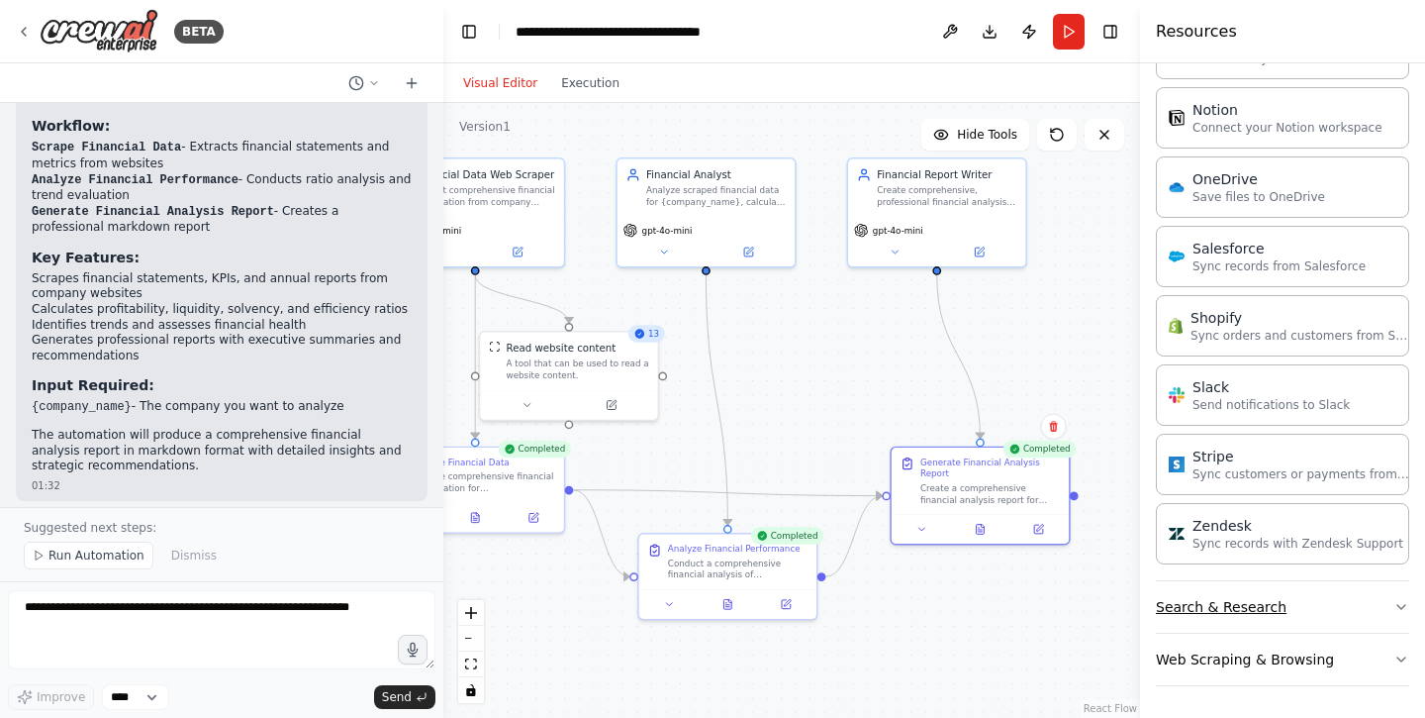
scroll to position [1388, 0]
click at [1384, 594] on button "Search & Research" at bounding box center [1282, 606] width 253 height 51
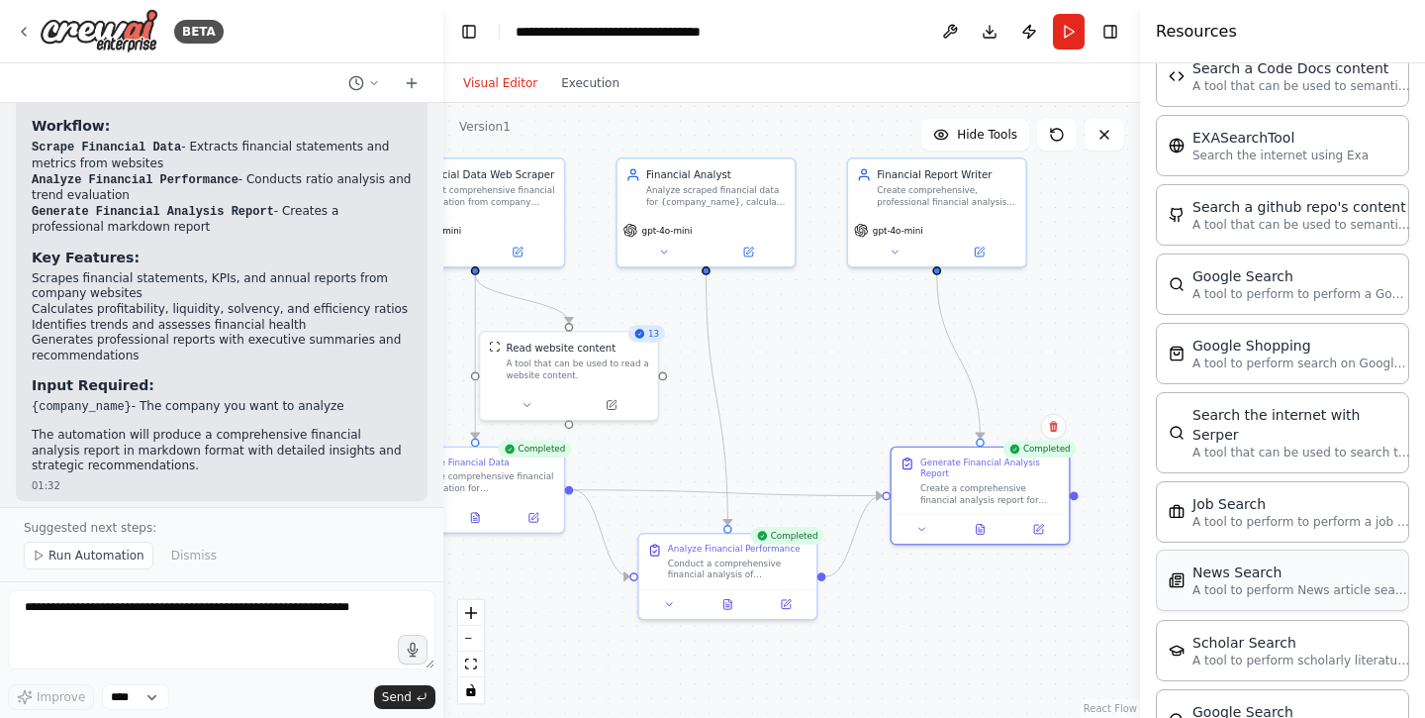
scroll to position [2055, 0]
click at [1340, 510] on p "A tool to perform to perform a job search in the US with a search_query." at bounding box center [1302, 518] width 218 height 16
